Goal: Task Accomplishment & Management: Manage account settings

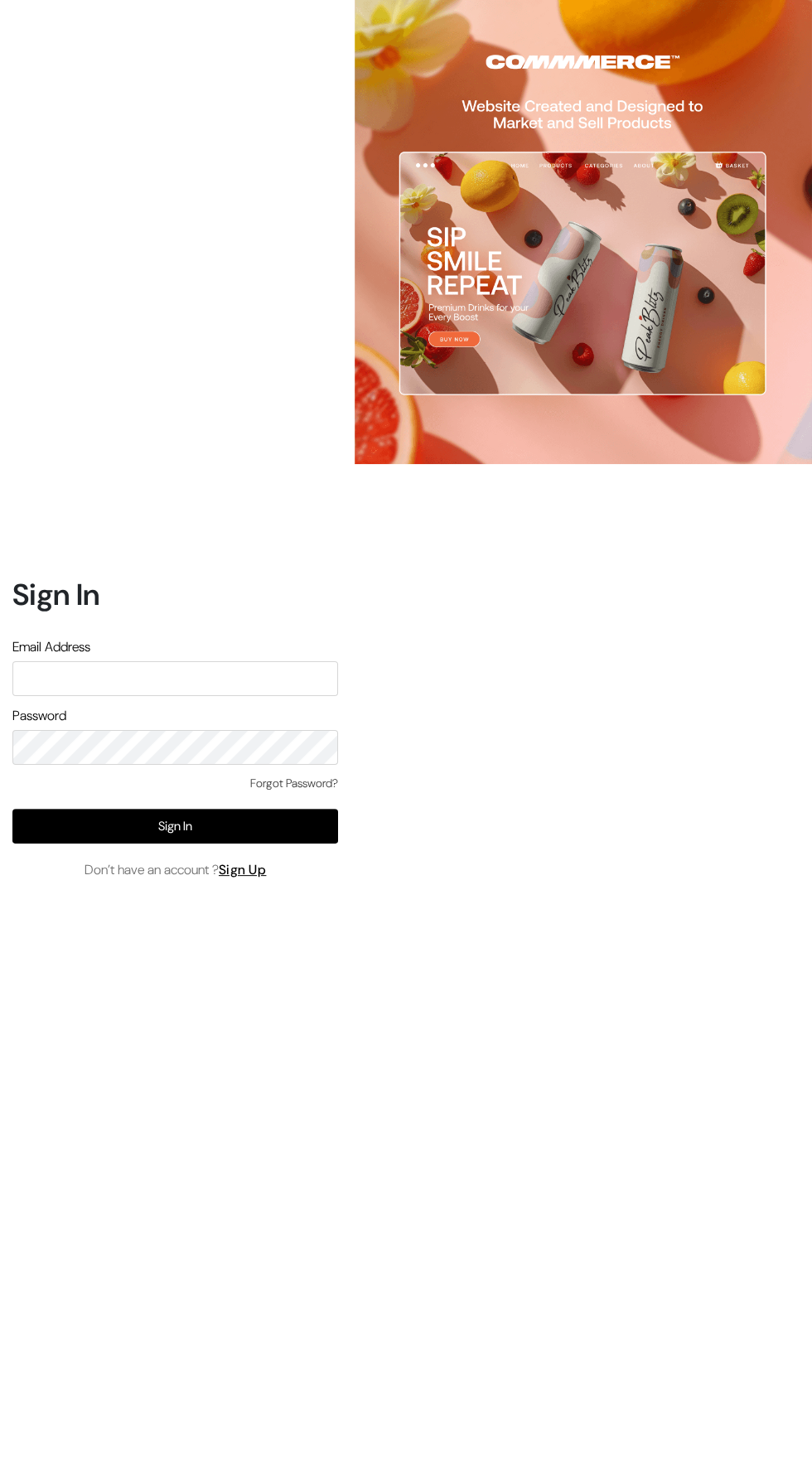
click at [142, 696] on input "text" at bounding box center [175, 678] width 325 height 34
type input "sirfsalebazaar@gmail.com"
click at [143, 843] on button "Sign In" at bounding box center [175, 826] width 325 height 34
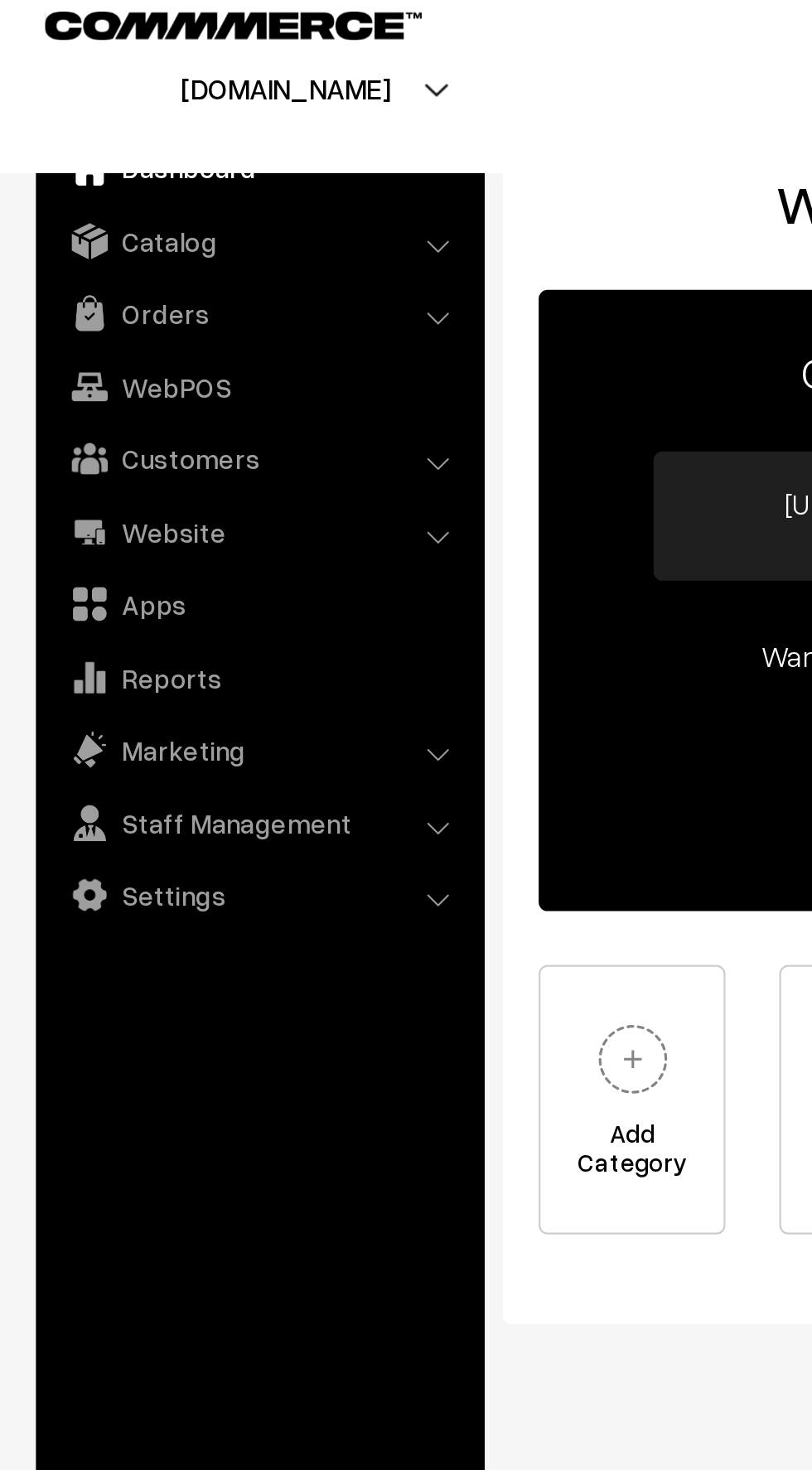
click at [71, 118] on link "Catalog" at bounding box center [119, 127] width 198 height 29
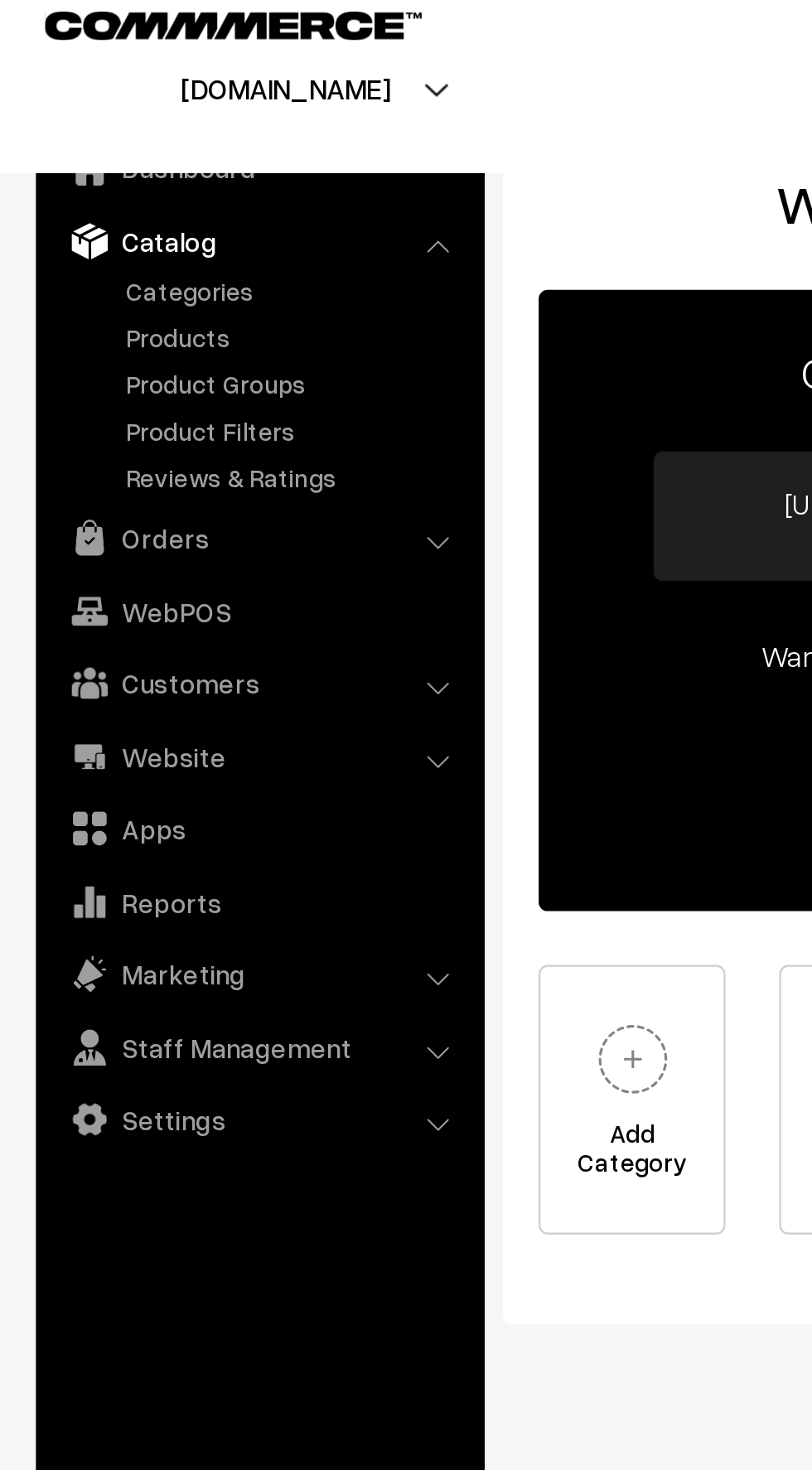
click at [76, 173] on link "Products" at bounding box center [135, 172] width 164 height 18
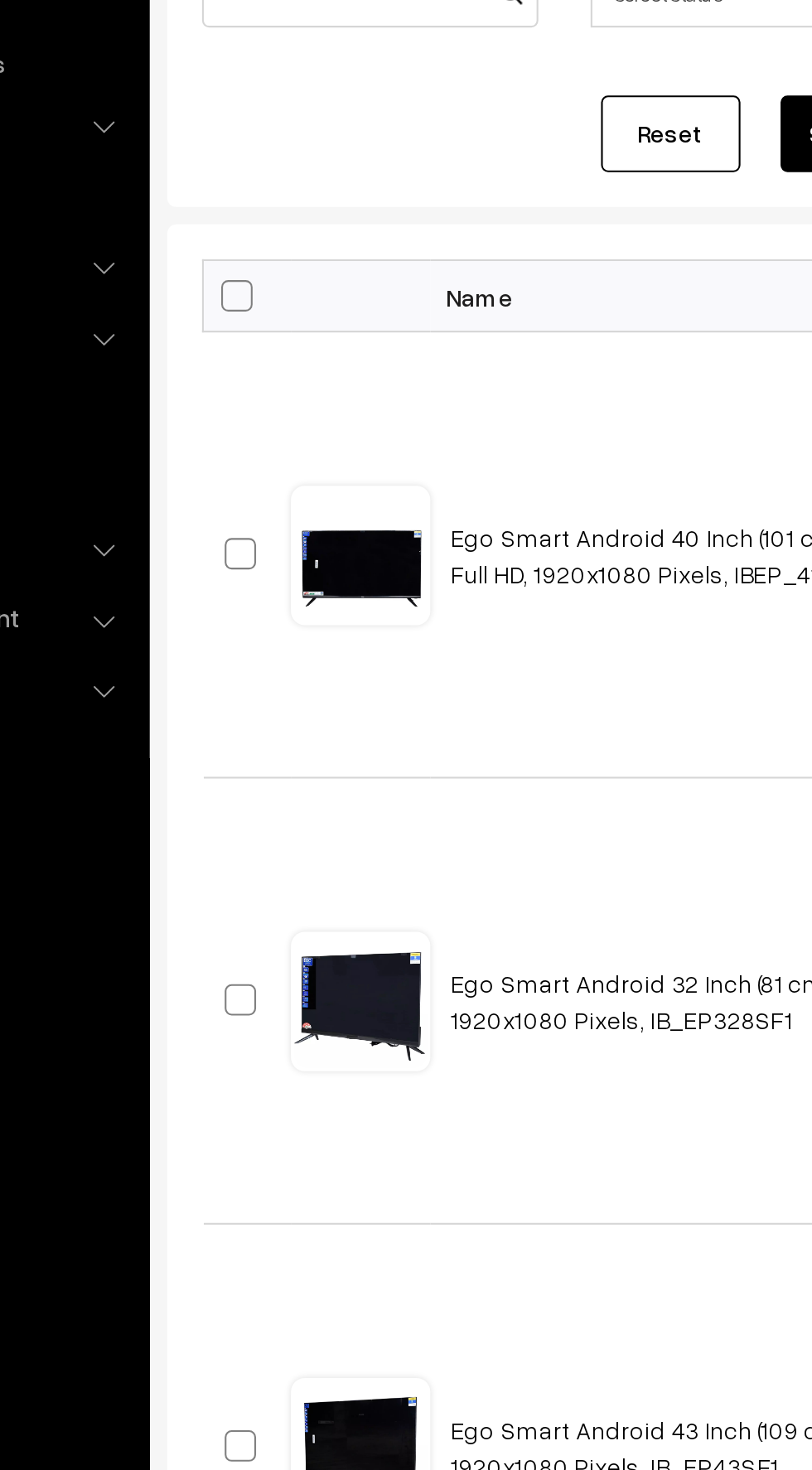
scroll to position [8, 0]
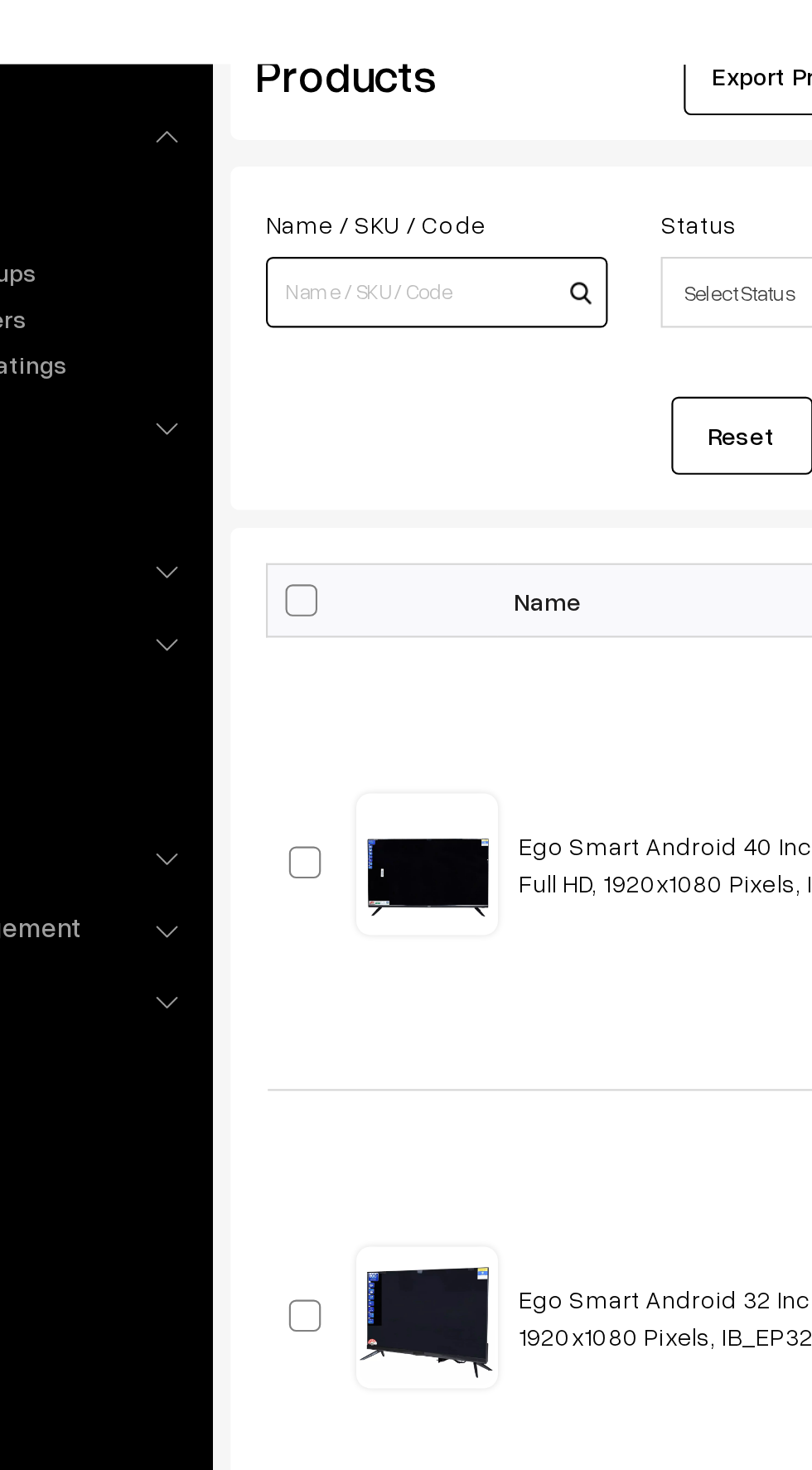
click at [286, 198] on input at bounding box center [329, 203] width 160 height 33
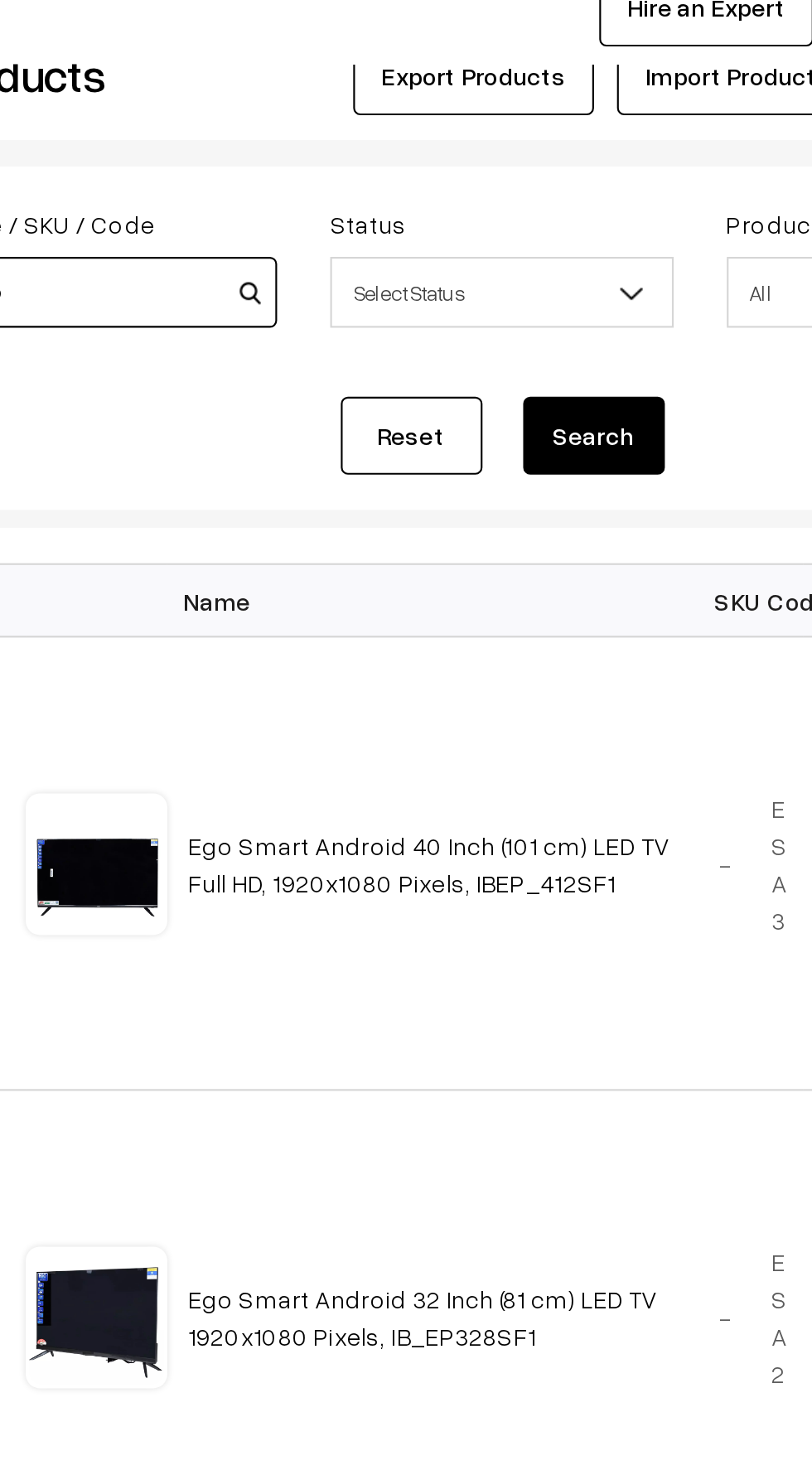
type input "moto"
click at [560, 268] on button "Search" at bounding box center [556, 270] width 66 height 36
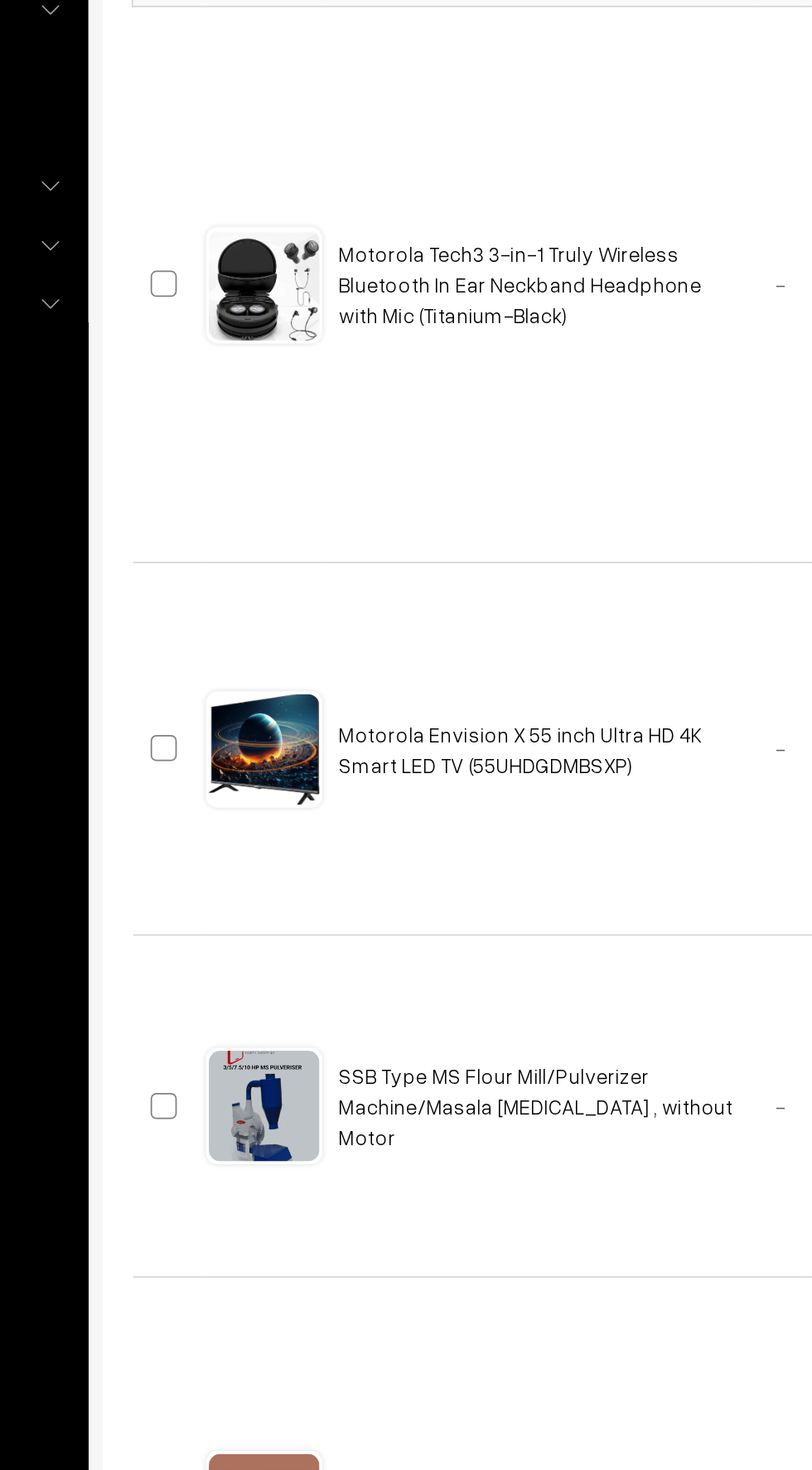
scroll to position [6, 0]
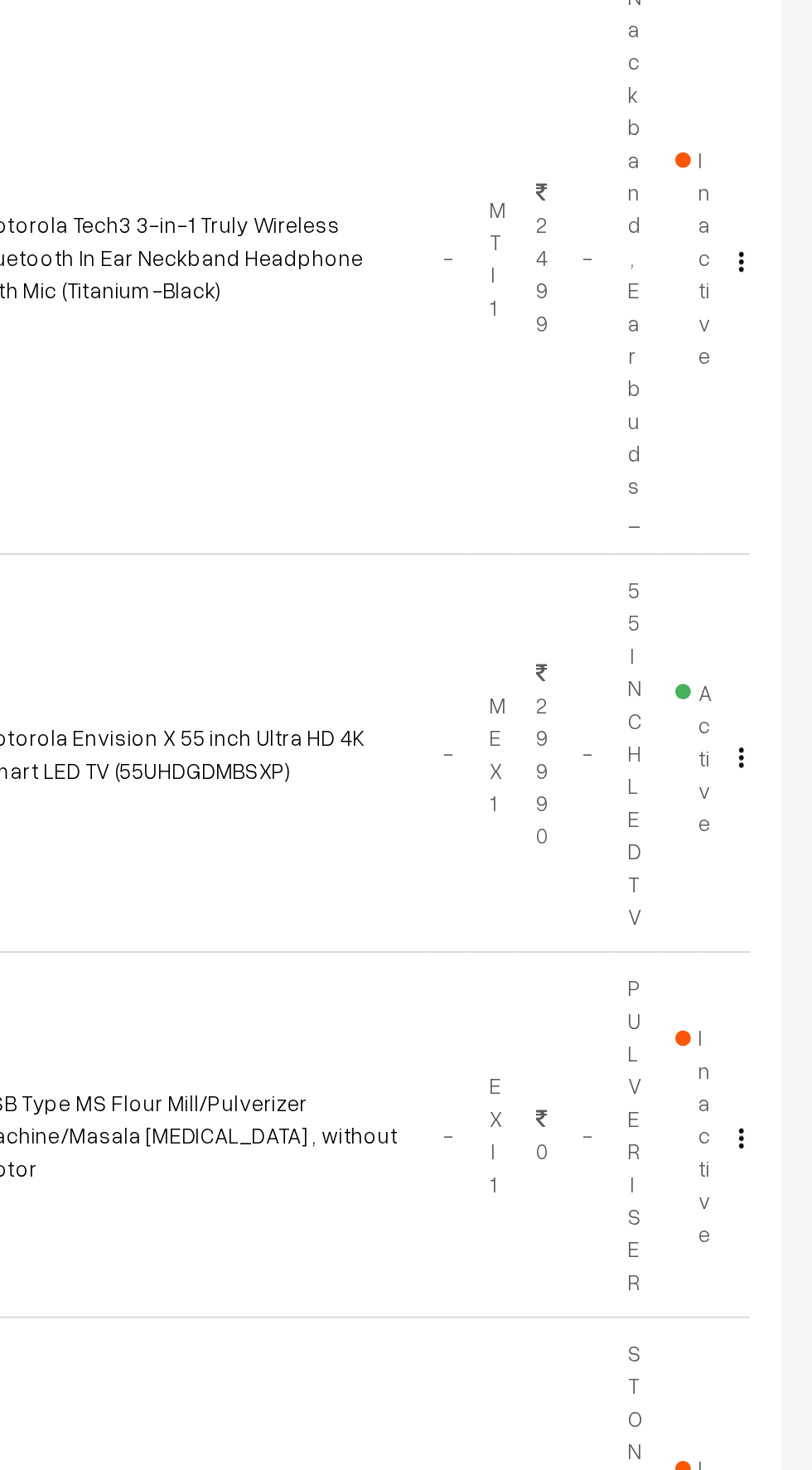
click at [773, 785] on img "button" at bounding box center [774, 791] width 3 height 11
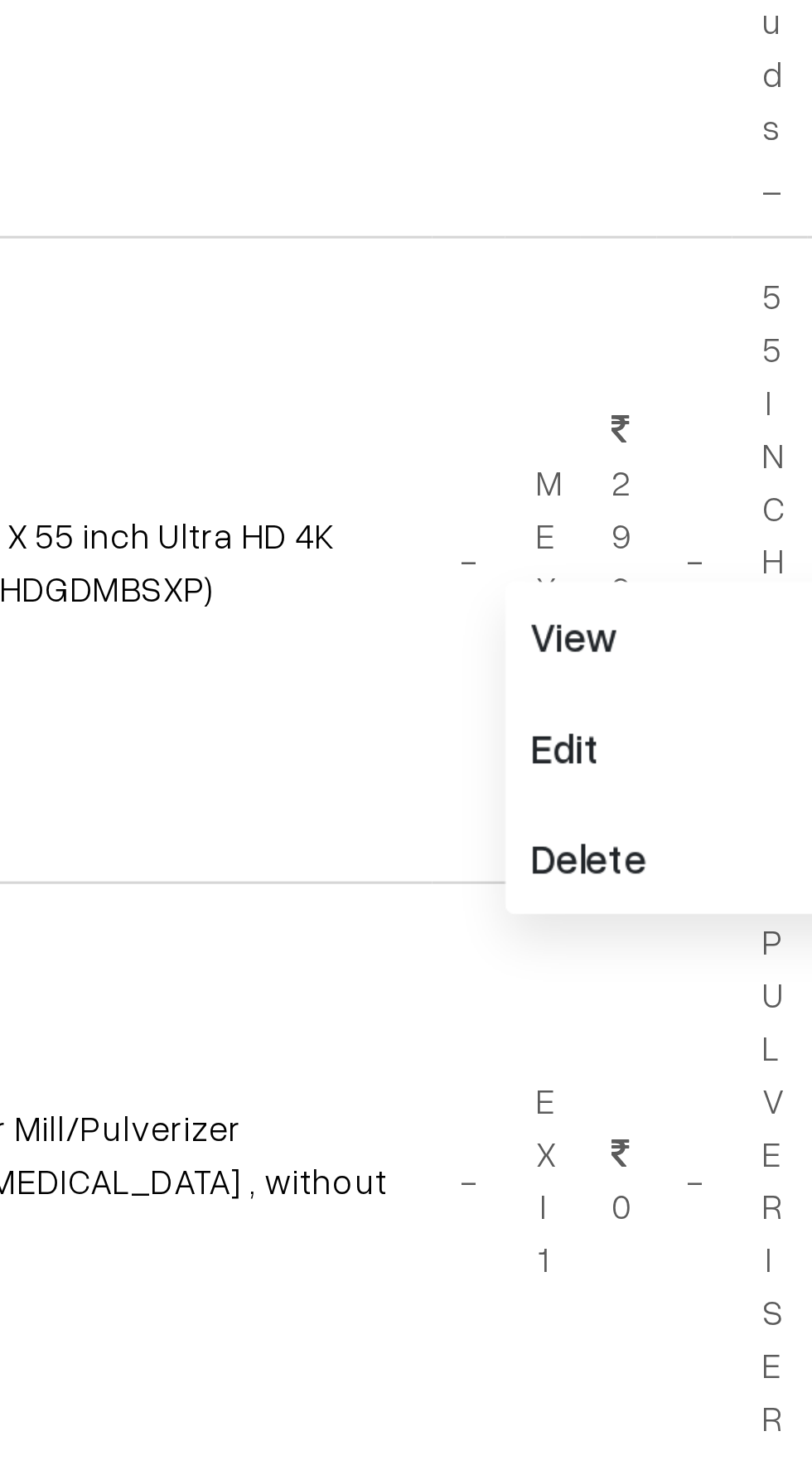
click at [546, 775] on link "Motorola Envision X 55 inch Ultra HD 4K Smart LED TV (55UHDGDMBSXP)" at bounding box center [471, 789] width 207 height 31
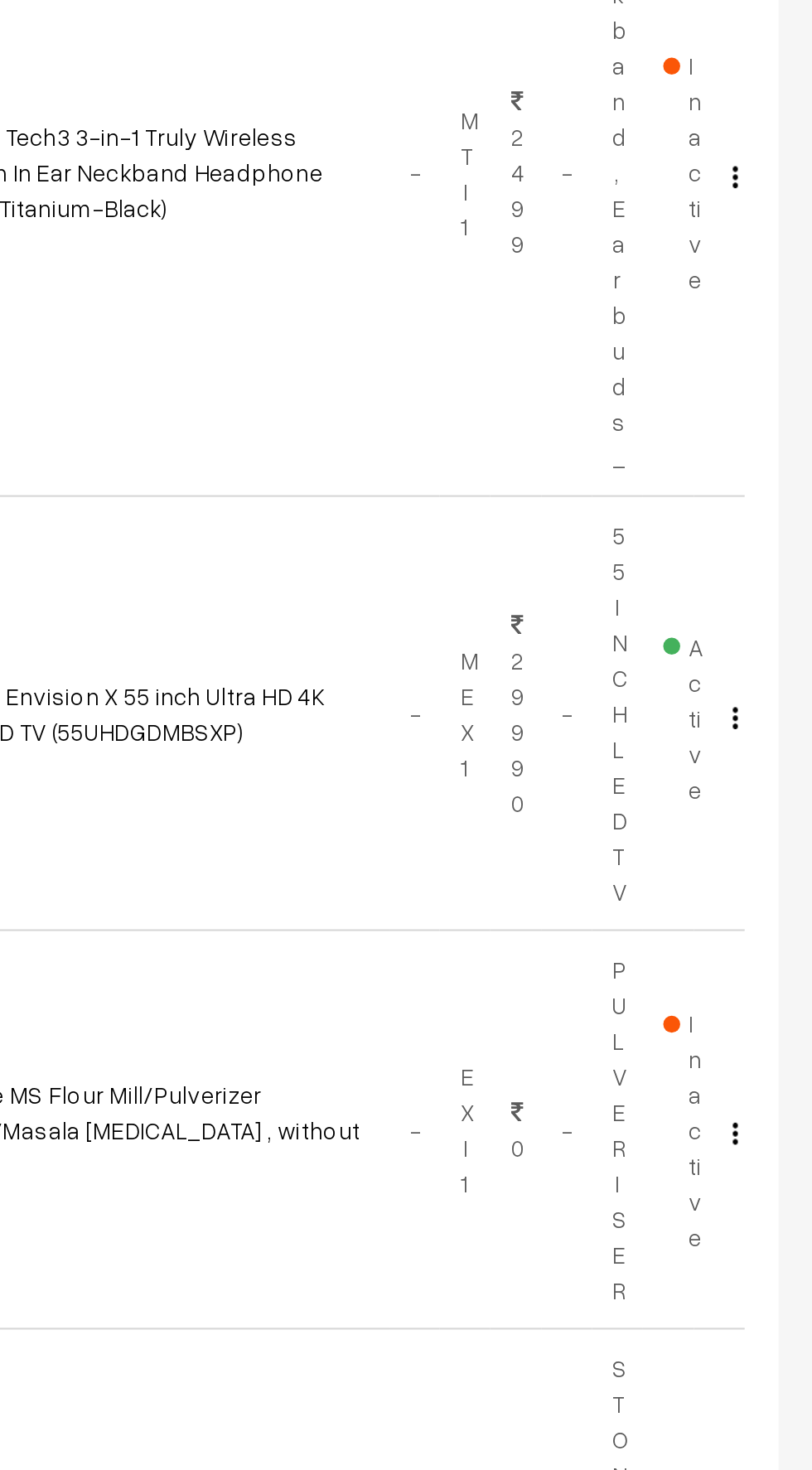
click at [773, 794] on img "button" at bounding box center [774, 796] width 3 height 11
click at [546, 779] on link "Motorola Envision X 55 inch Ultra HD 4K Smart LED TV (55UHDGDMBSXP)" at bounding box center [471, 794] width 207 height 31
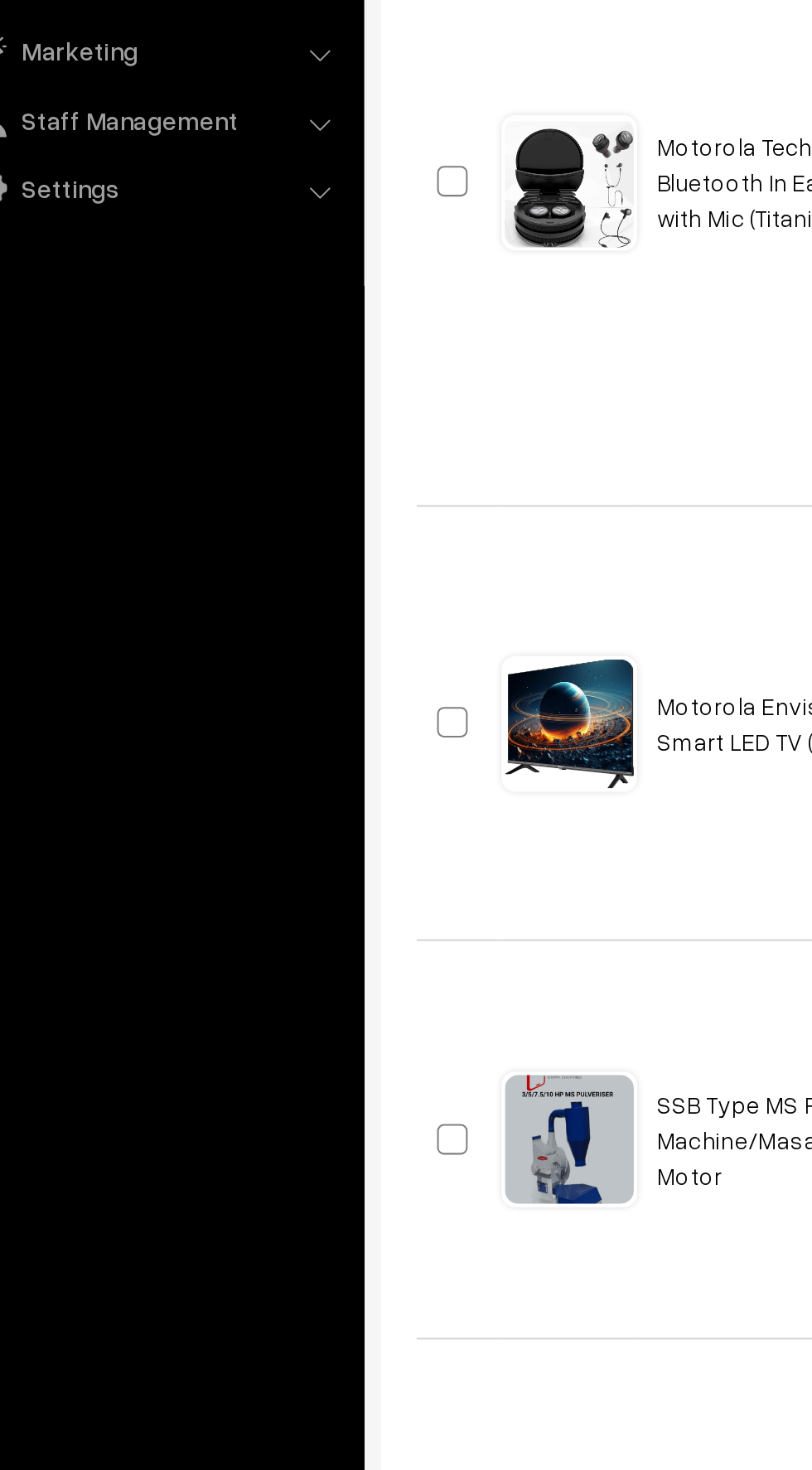
click at [261, 784] on input "checkbox" at bounding box center [256, 783] width 11 height 11
checkbox input "true"
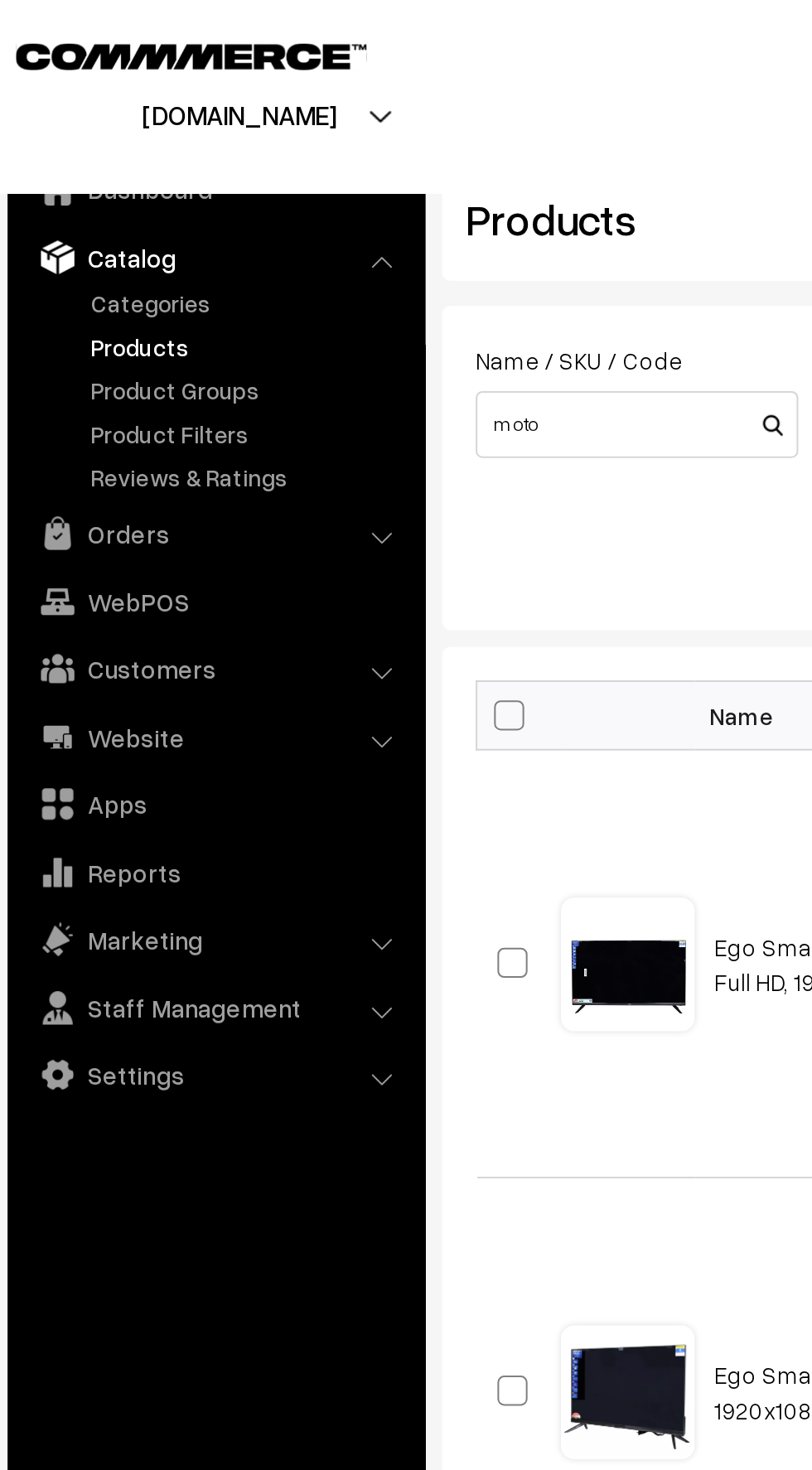
click at [78, 154] on link "Categories" at bounding box center [135, 151] width 164 height 18
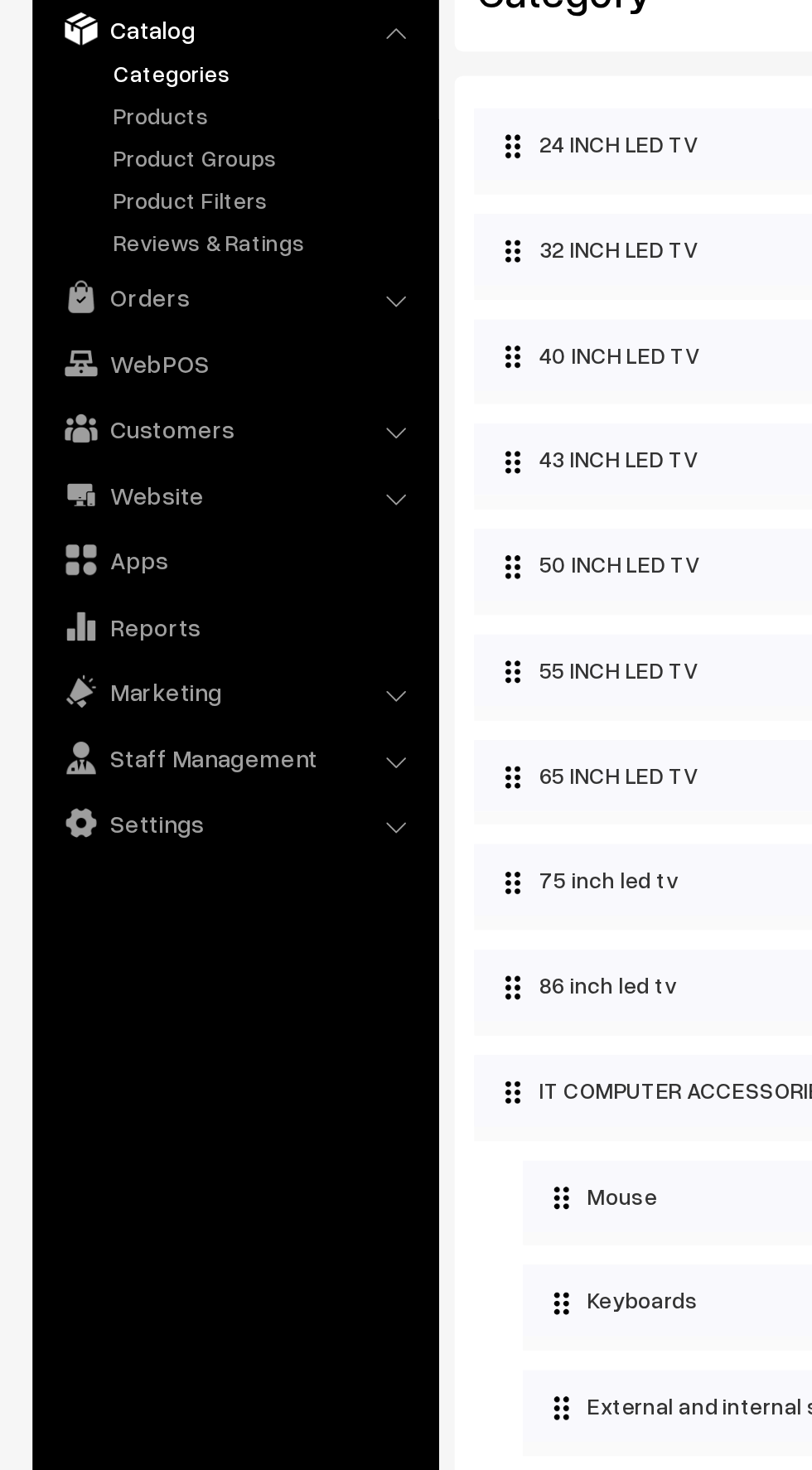
click at [74, 173] on link "Products" at bounding box center [135, 172] width 164 height 18
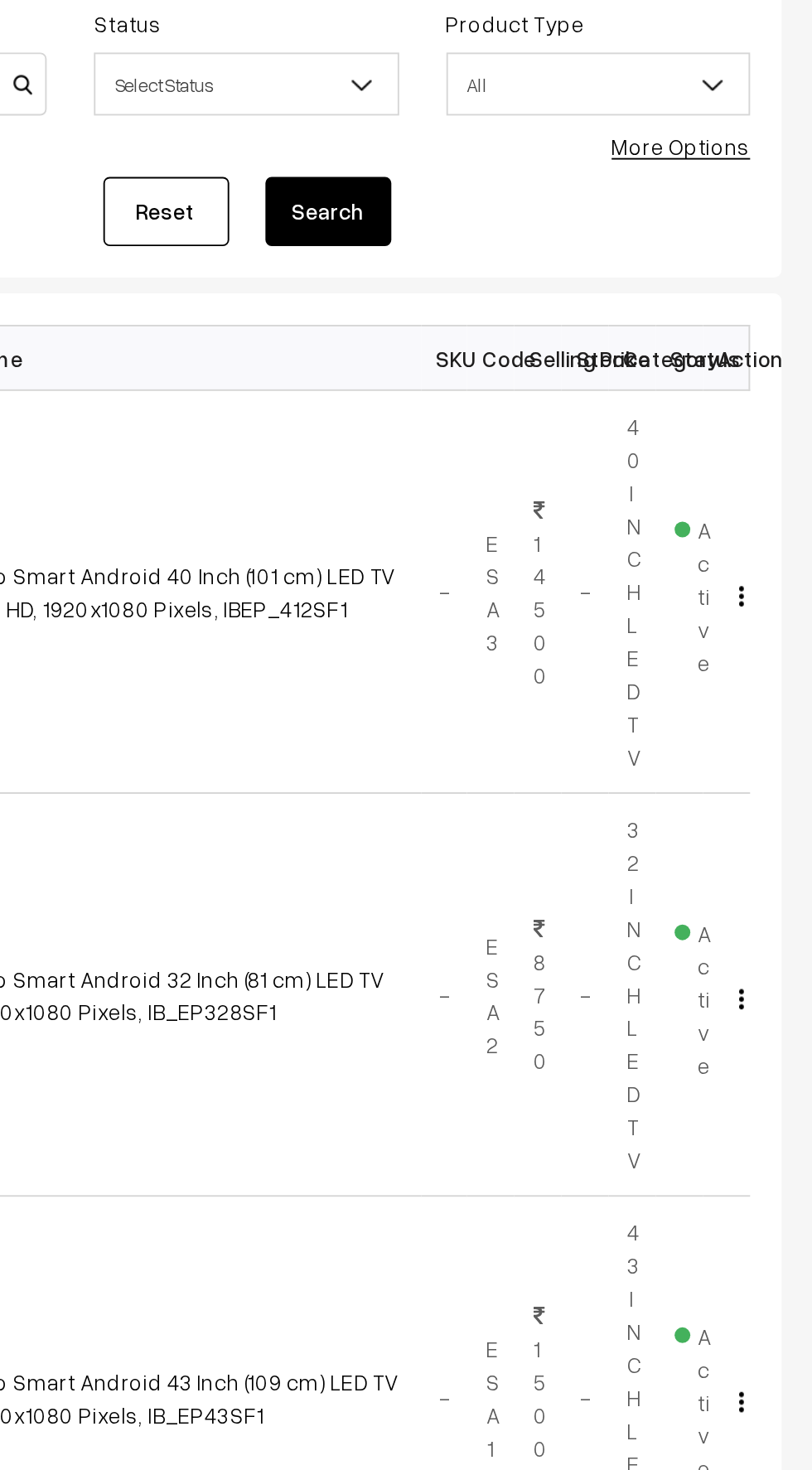
scroll to position [3, 0]
click at [773, 473] on img "button" at bounding box center [774, 477] width 3 height 11
click at [647, 502] on link "View" at bounding box center [700, 500] width 141 height 36
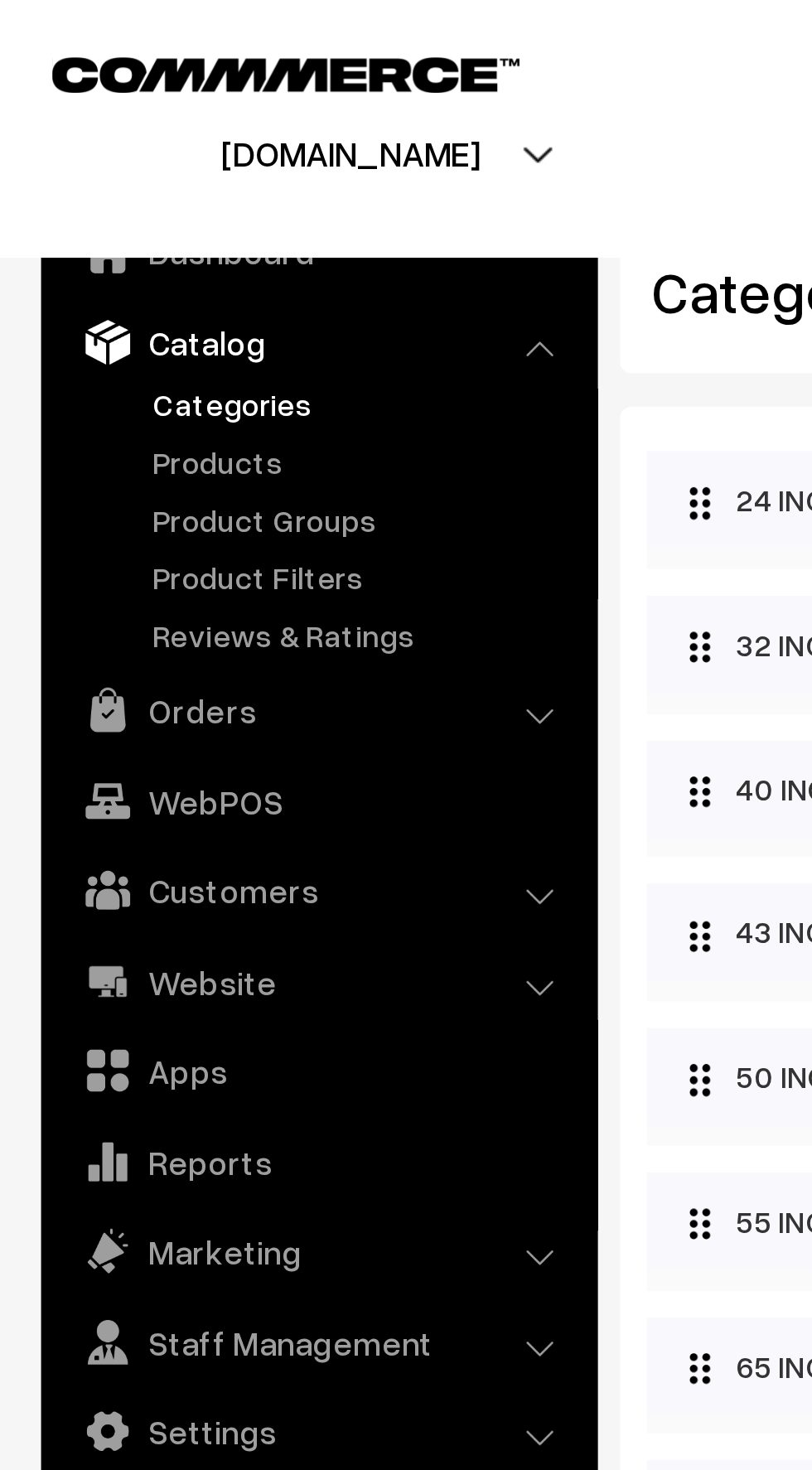
click at [82, 124] on link "Catalog" at bounding box center [119, 127] width 198 height 29
click at [70, 149] on link "Categories" at bounding box center [135, 151] width 164 height 18
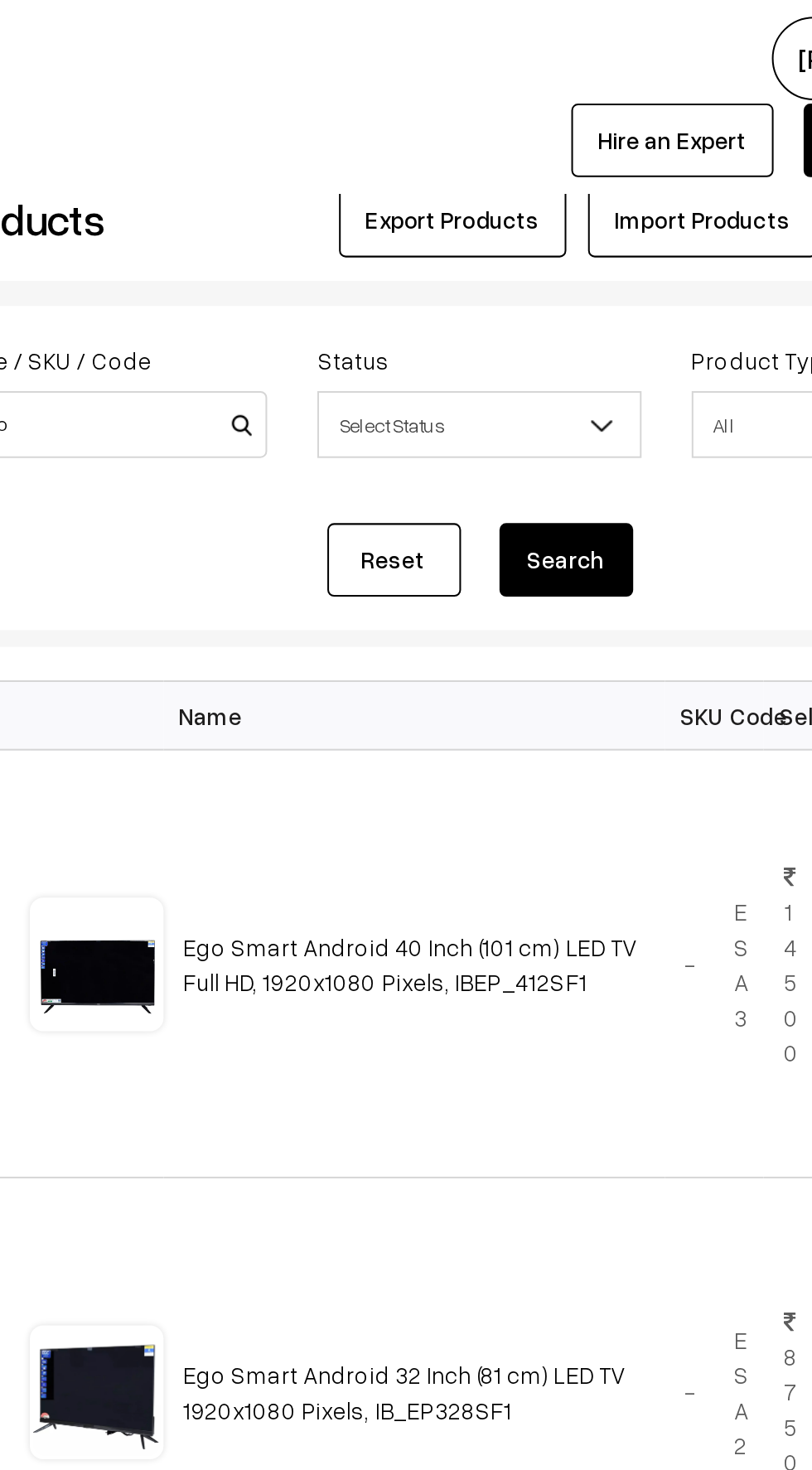
click at [467, 219] on span "Select Status" at bounding box center [513, 211] width 158 height 29
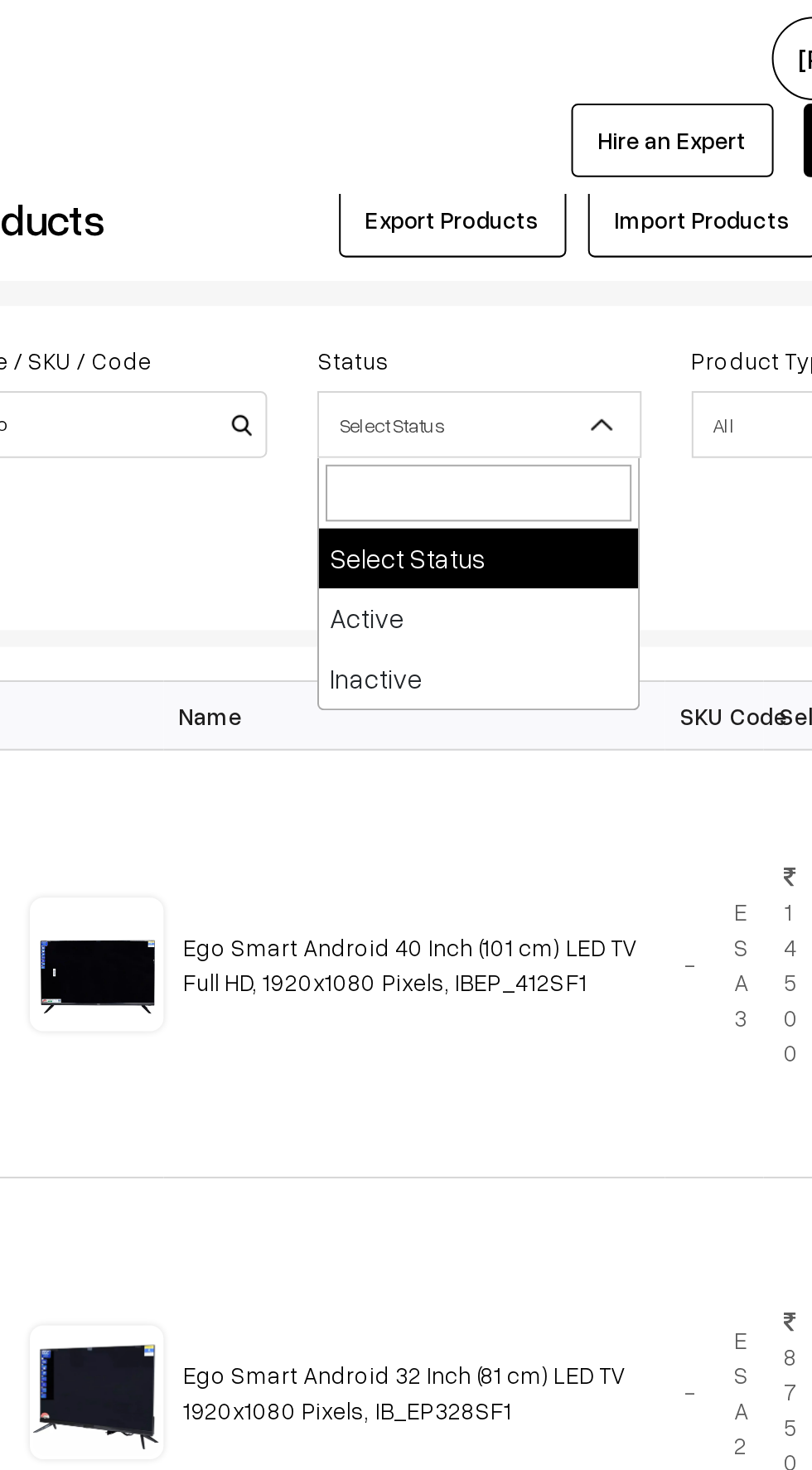
select select "active"
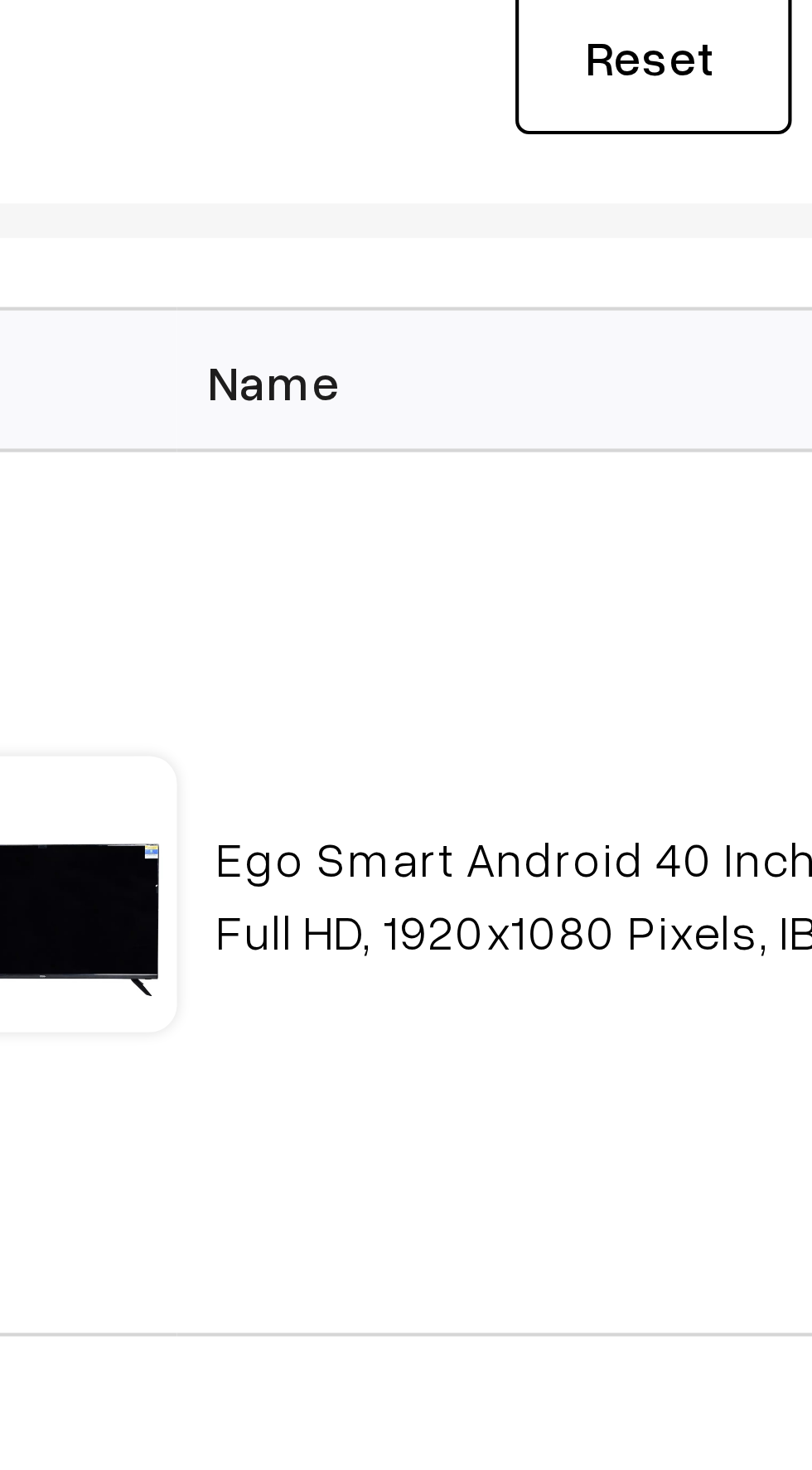
click at [399, 473] on link "Ego Smart Android 40 Inch (101 cm) LED TV Full HD, 1920x1080 Pixels, IBEP_412SF1" at bounding box center [480, 478] width 225 height 31
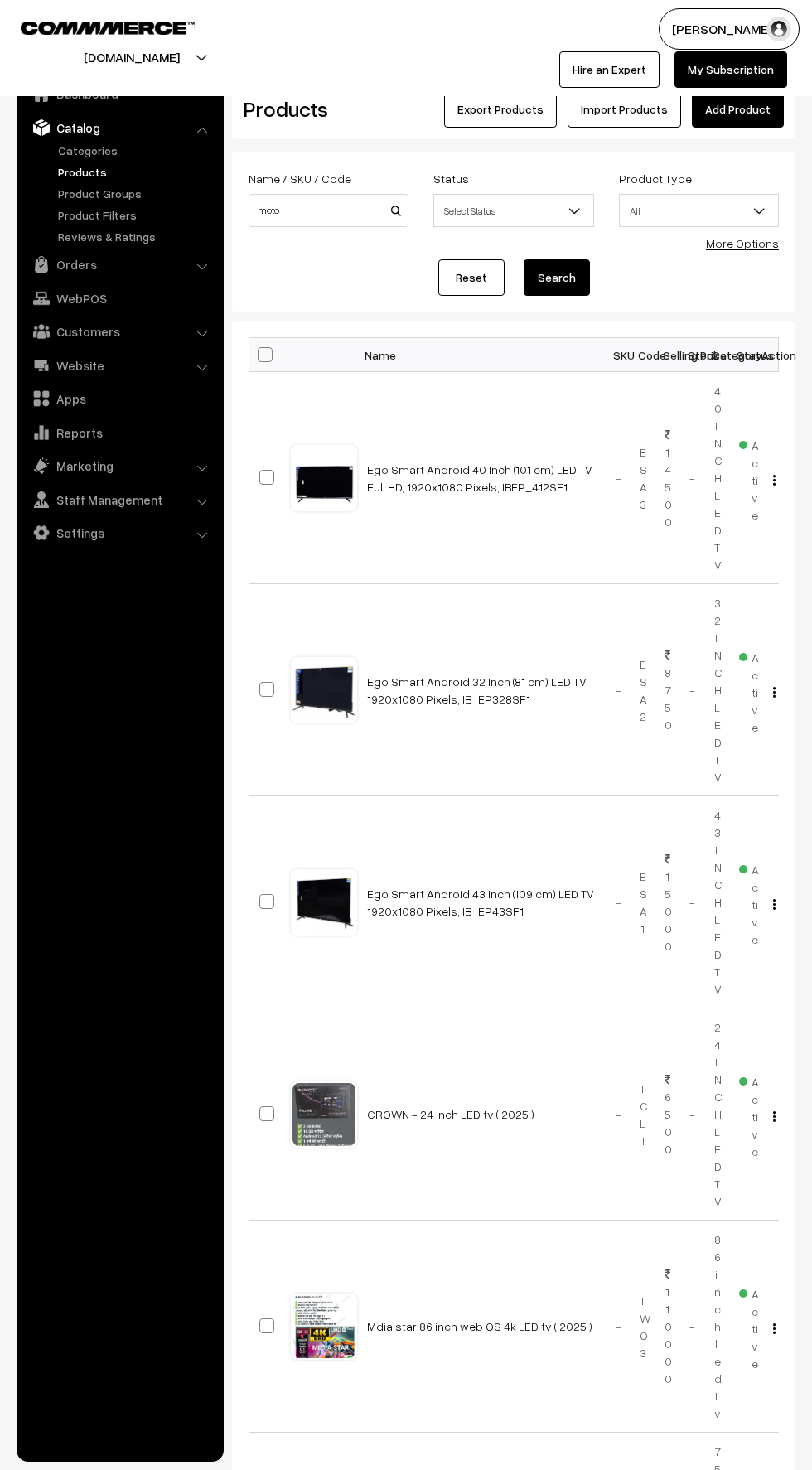
select select "active"
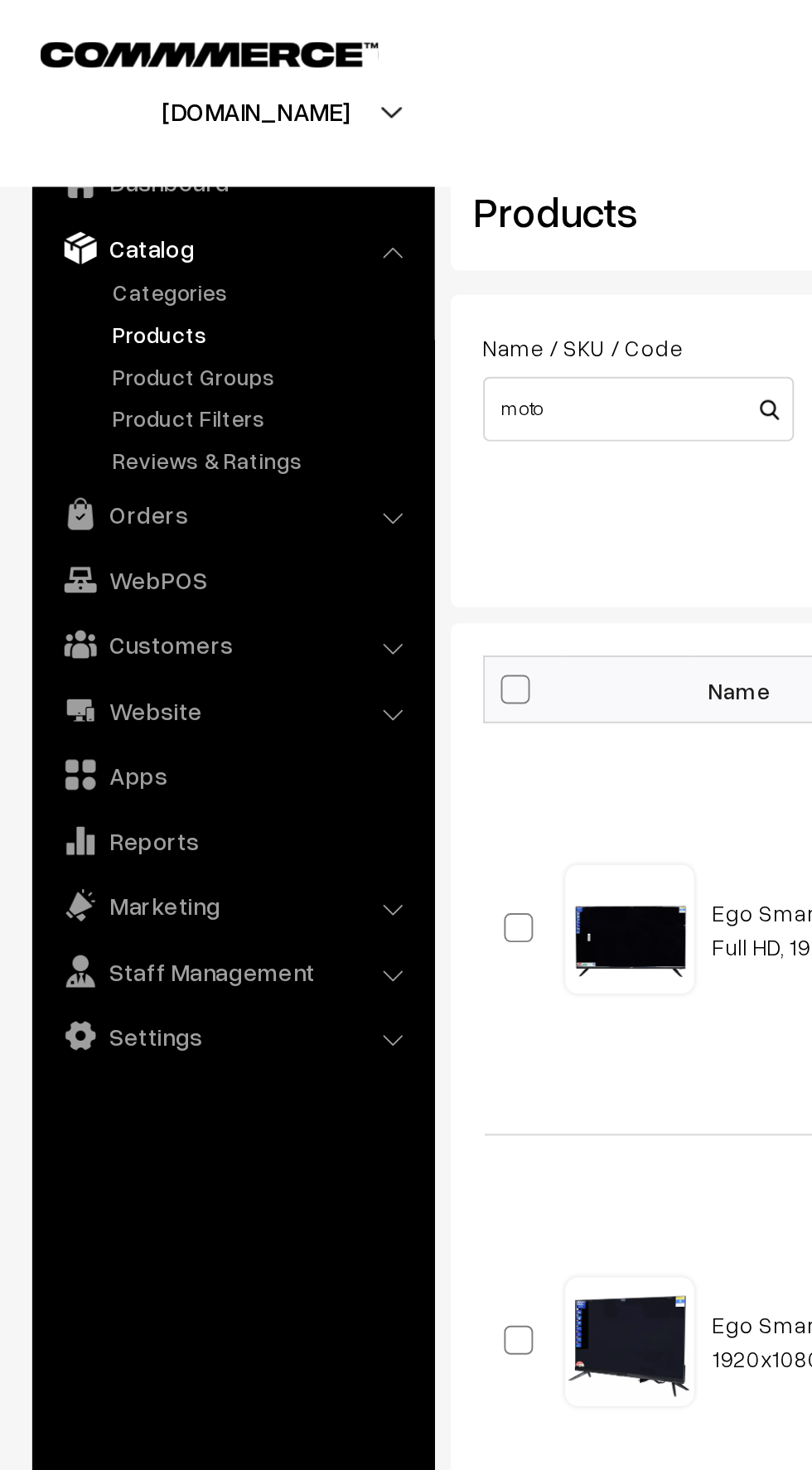
click at [82, 150] on link "Categories" at bounding box center [135, 151] width 164 height 18
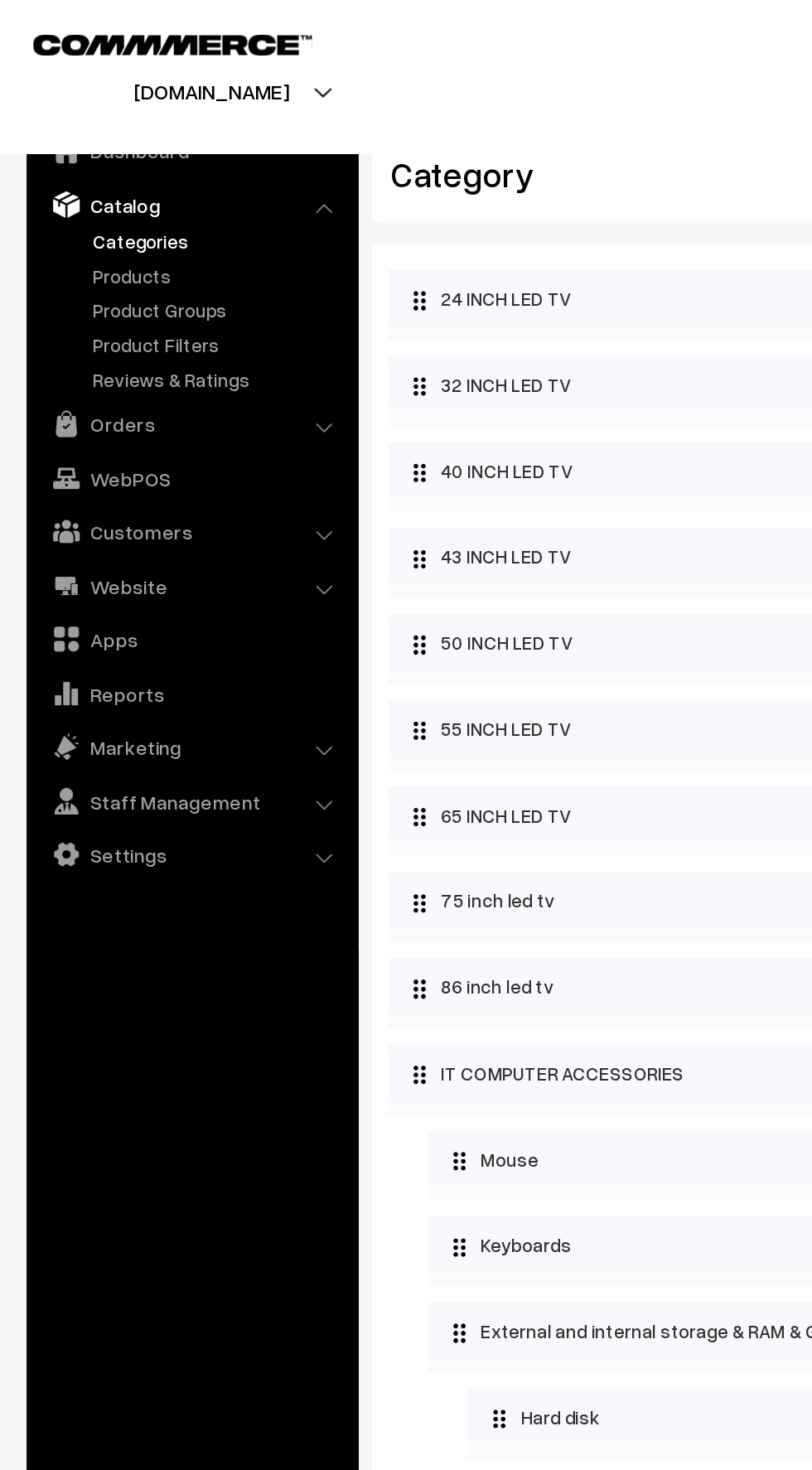
click at [76, 173] on link "Products" at bounding box center [135, 172] width 164 height 18
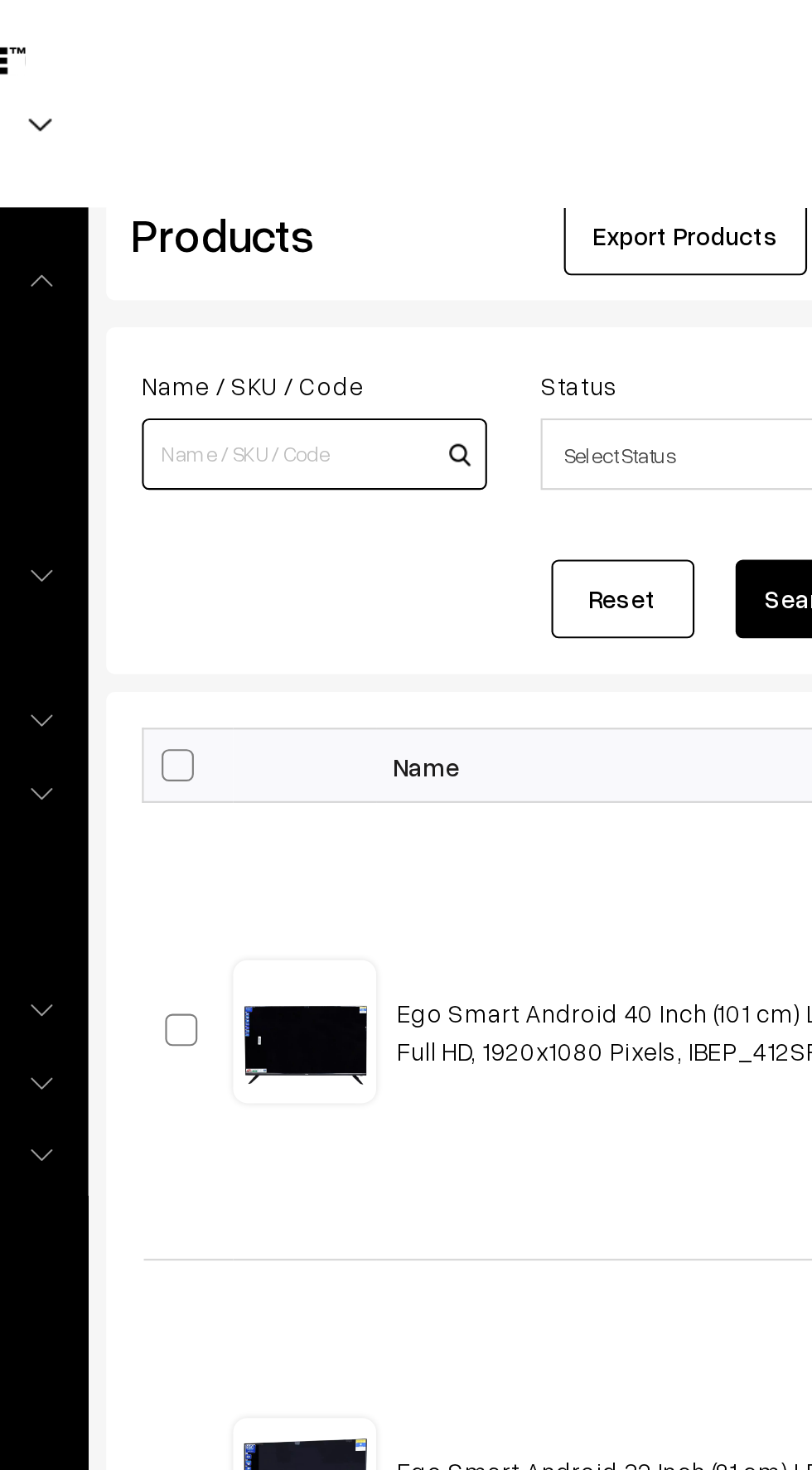
click at [287, 209] on input at bounding box center [329, 210] width 160 height 33
type input "moto"
click at [524, 259] on button "Search" at bounding box center [556, 277] width 66 height 36
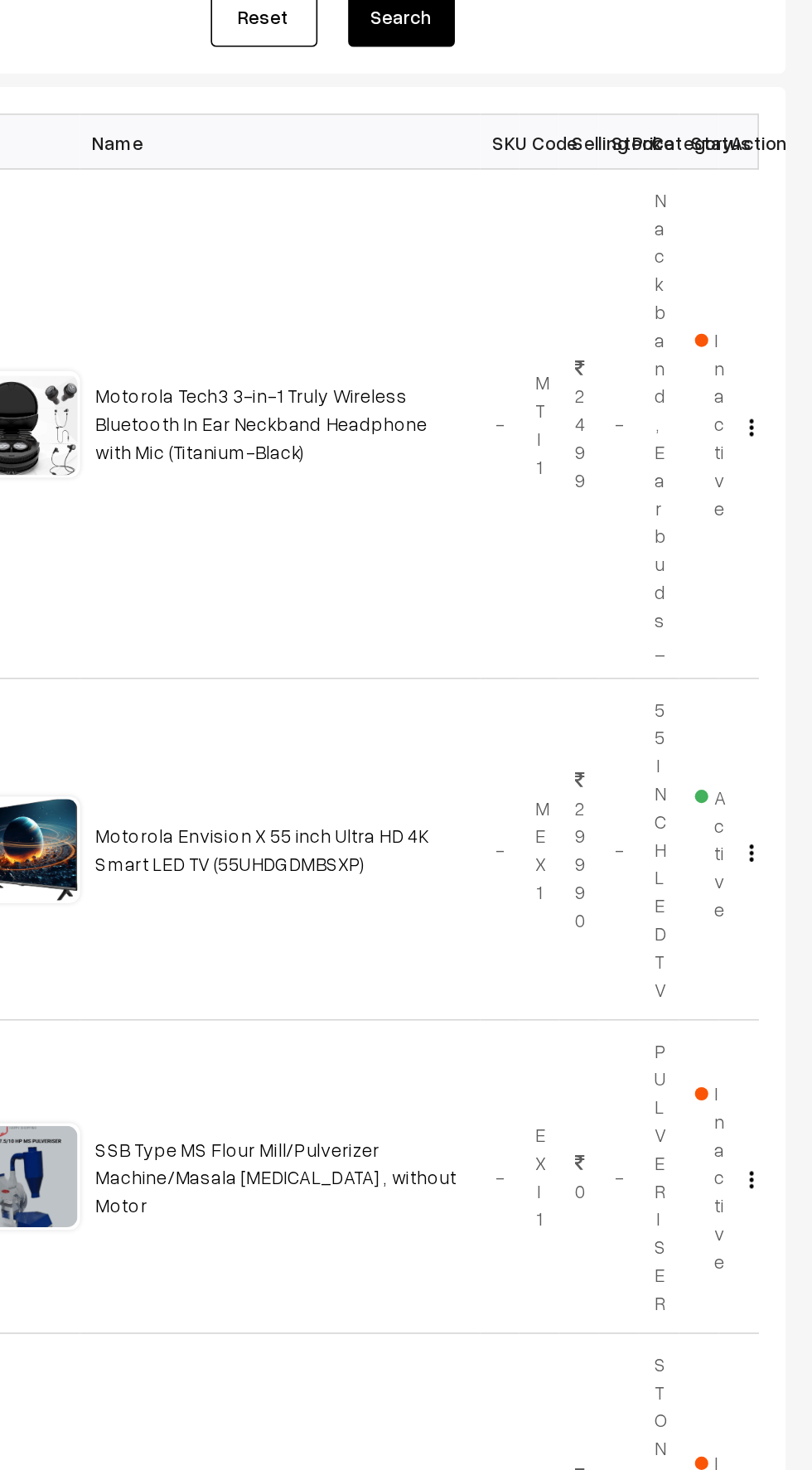
click at [773, 794] on img "button" at bounding box center [774, 796] width 3 height 11
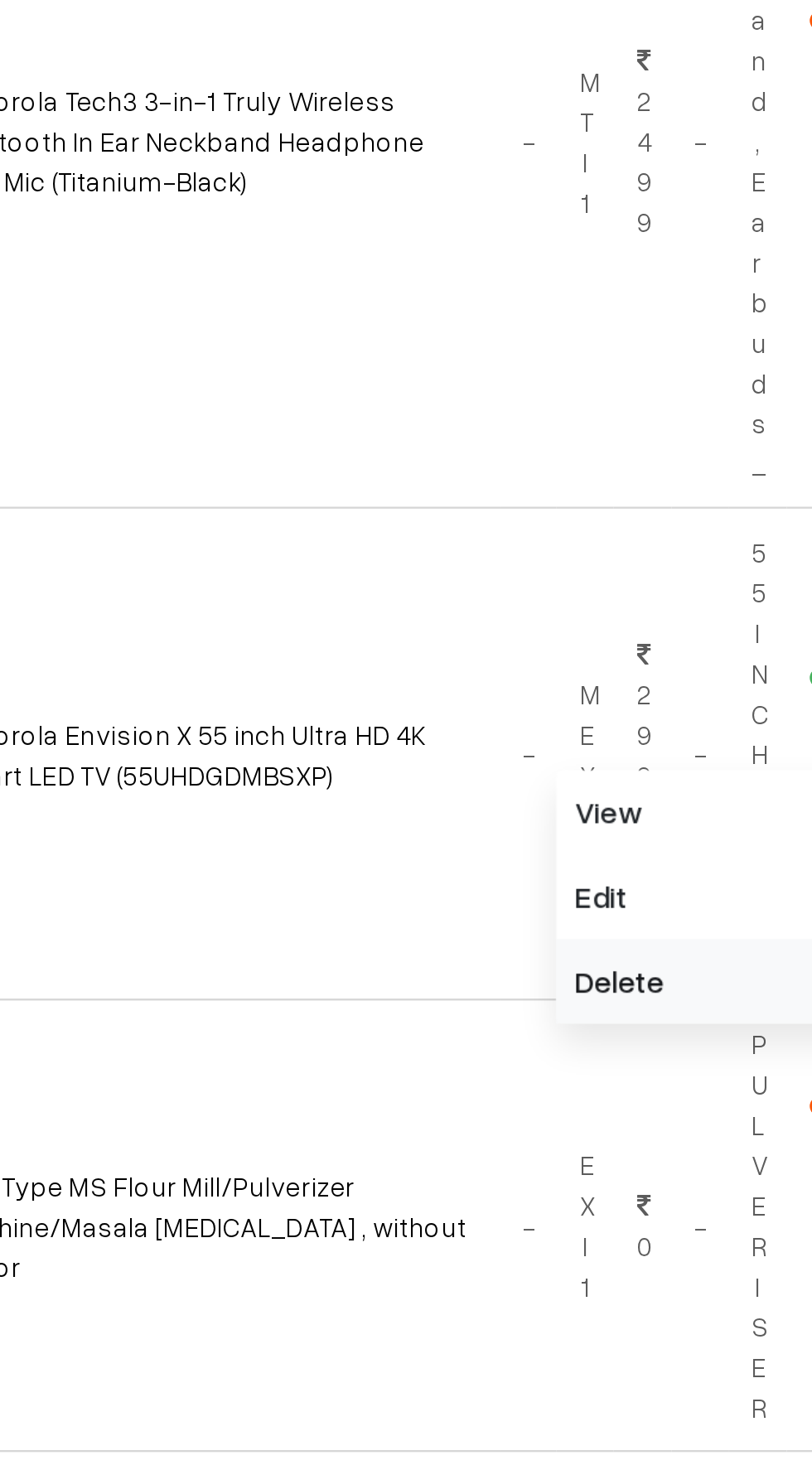
click at [658, 896] on link "Delete" at bounding box center [700, 892] width 141 height 36
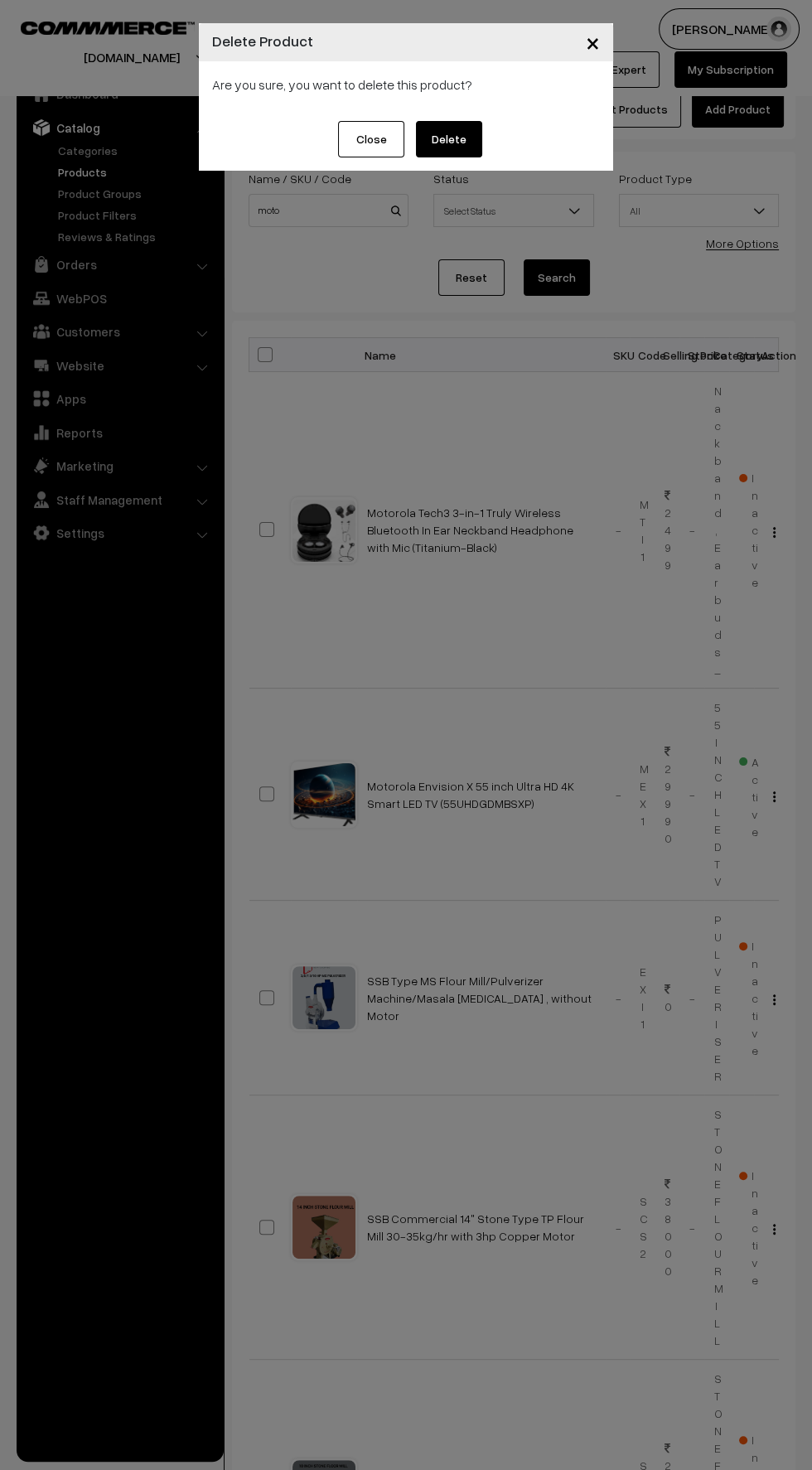
click at [451, 143] on button "Delete" at bounding box center [449, 139] width 66 height 36
